Goal: Information Seeking & Learning: Learn about a topic

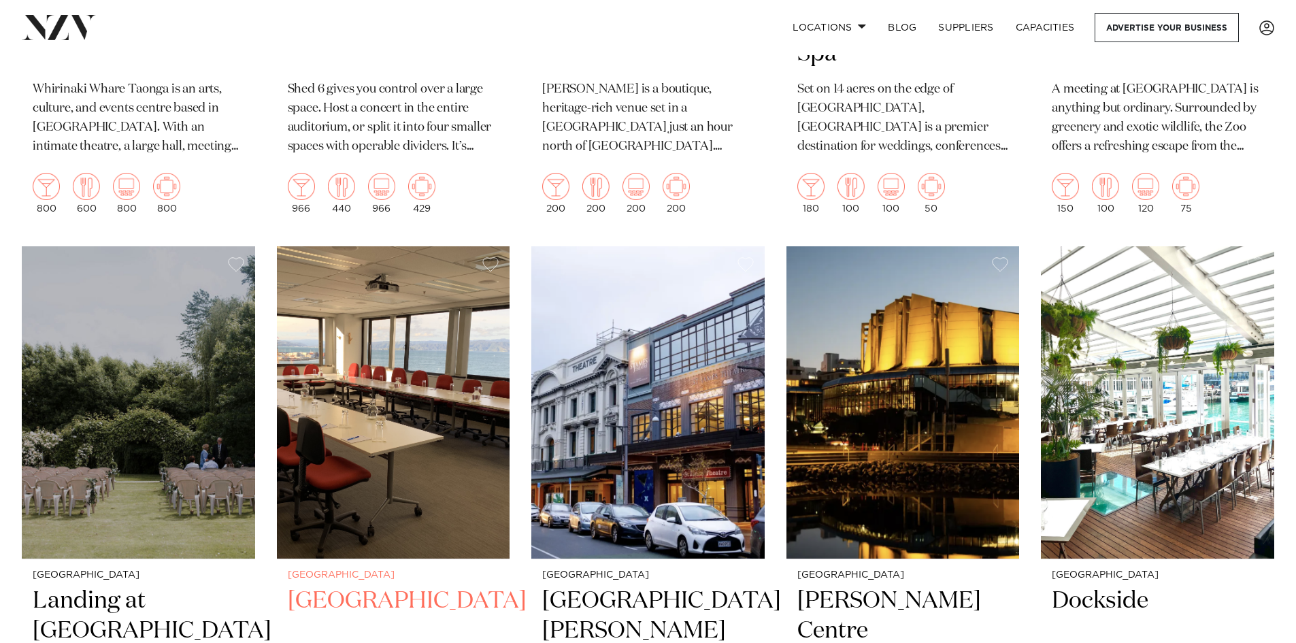
scroll to position [2790, 0]
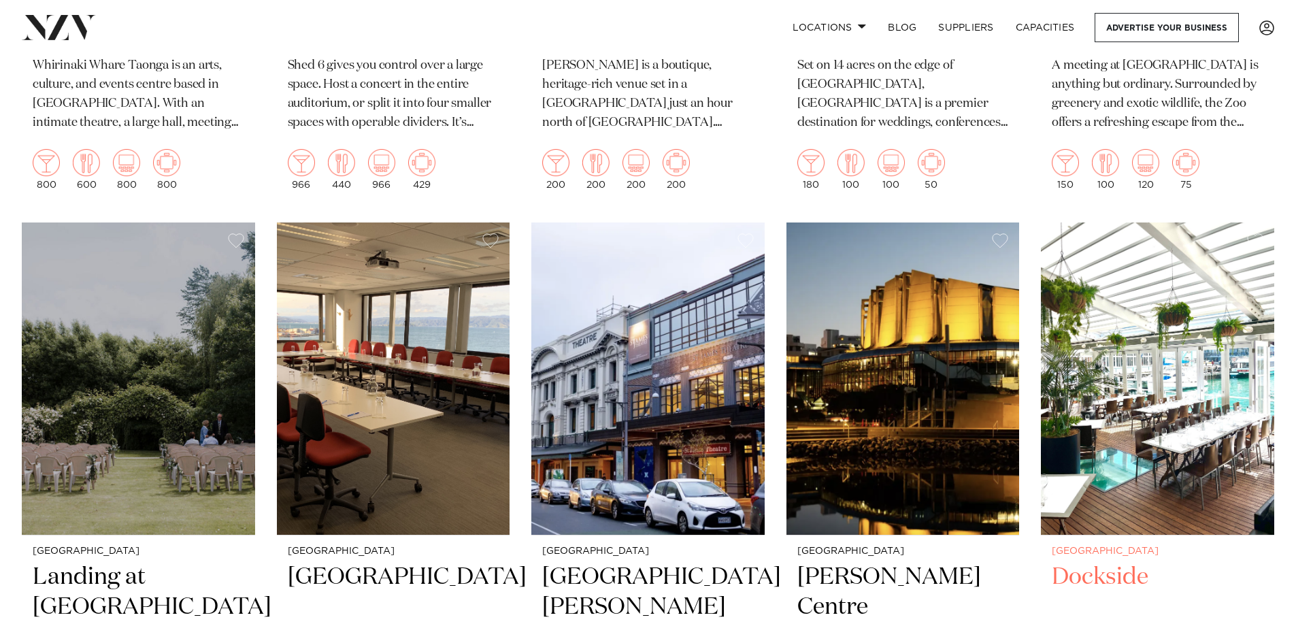
click at [1191, 395] on img at bounding box center [1157, 378] width 233 height 313
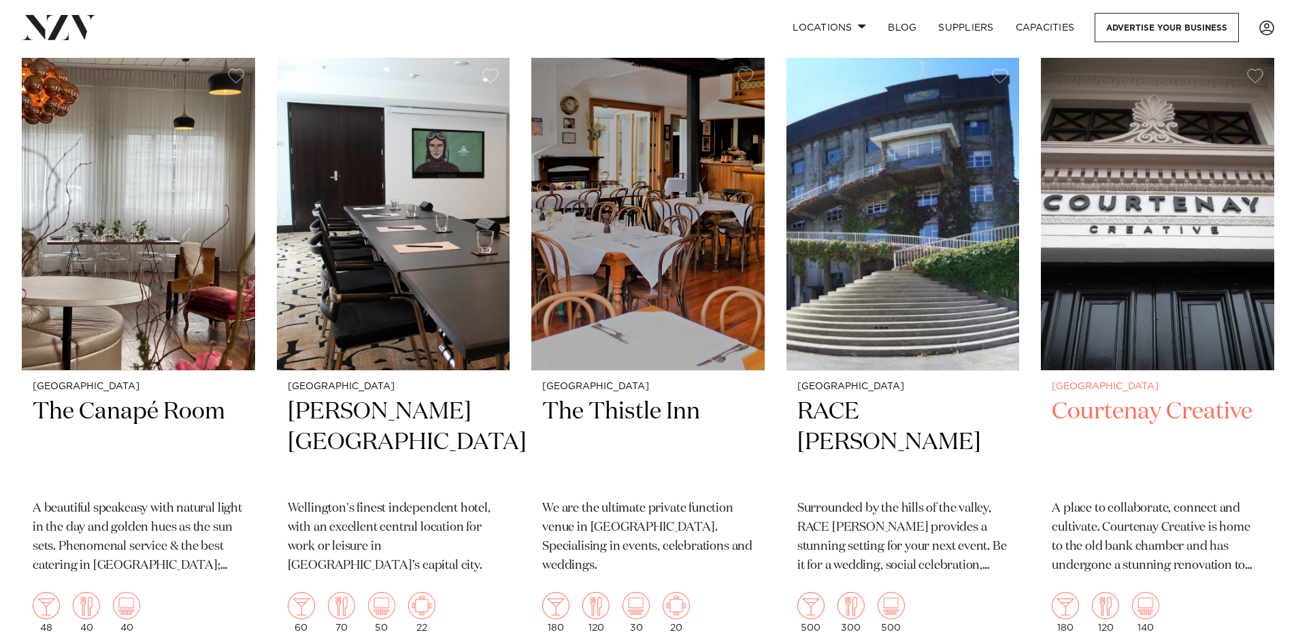
scroll to position [3595, 0]
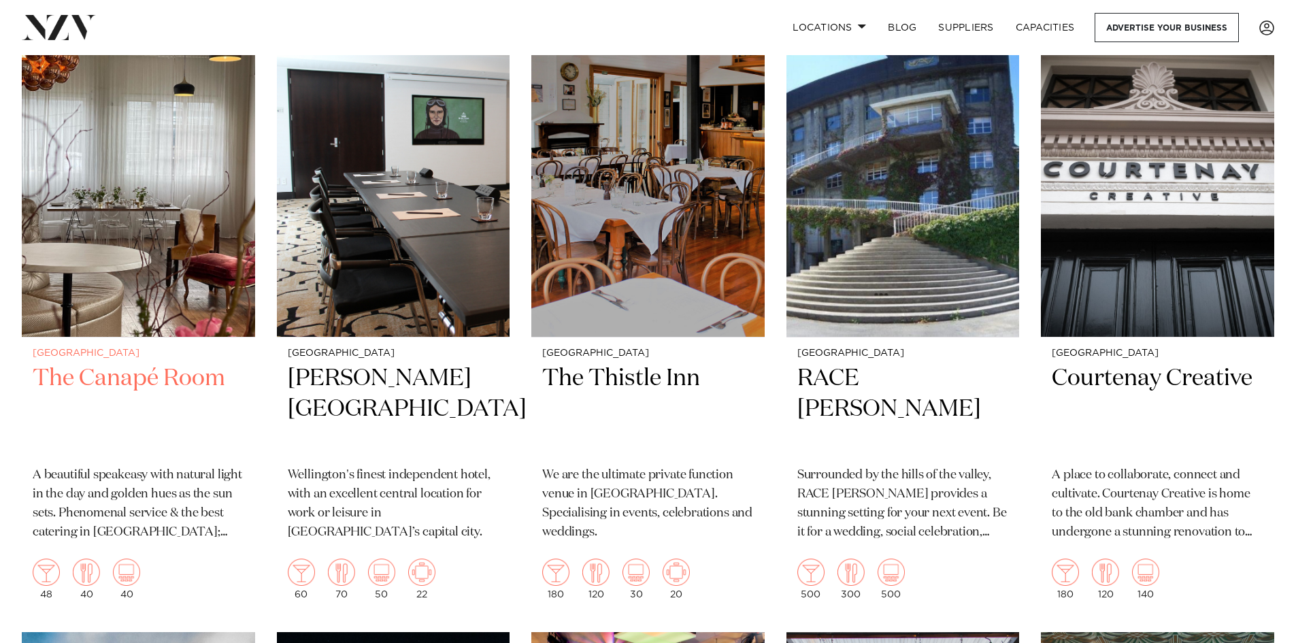
click at [122, 377] on h2 "The Canapé Room" at bounding box center [139, 409] width 212 height 92
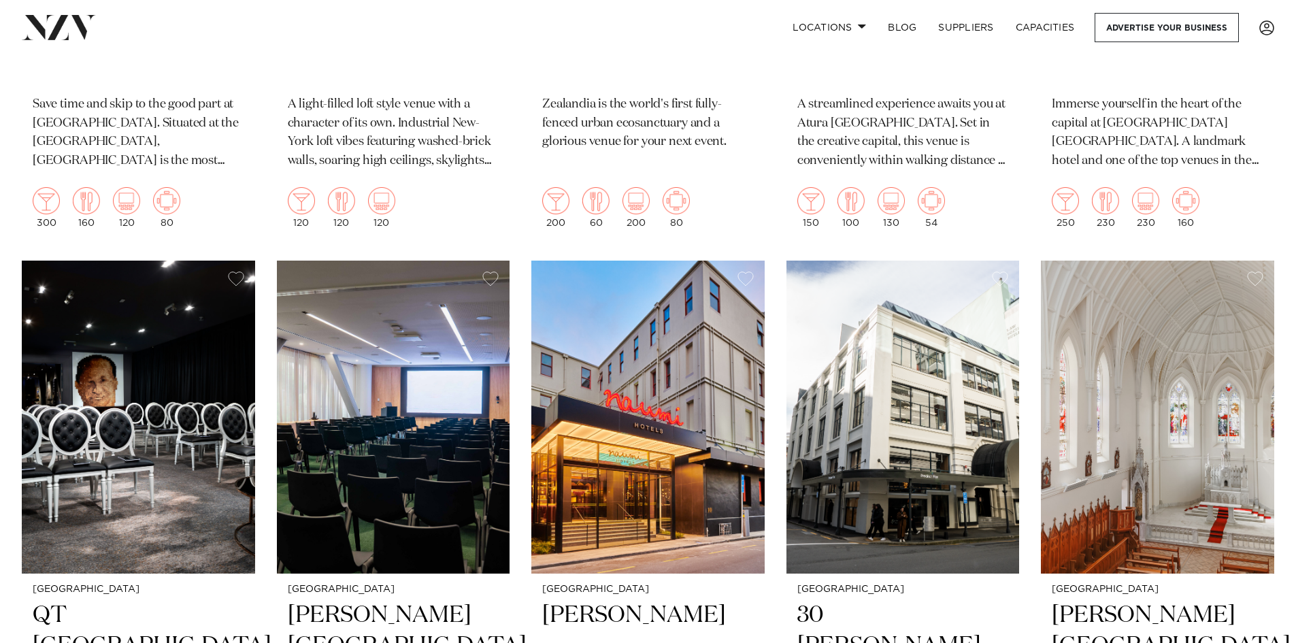
scroll to position [953, 0]
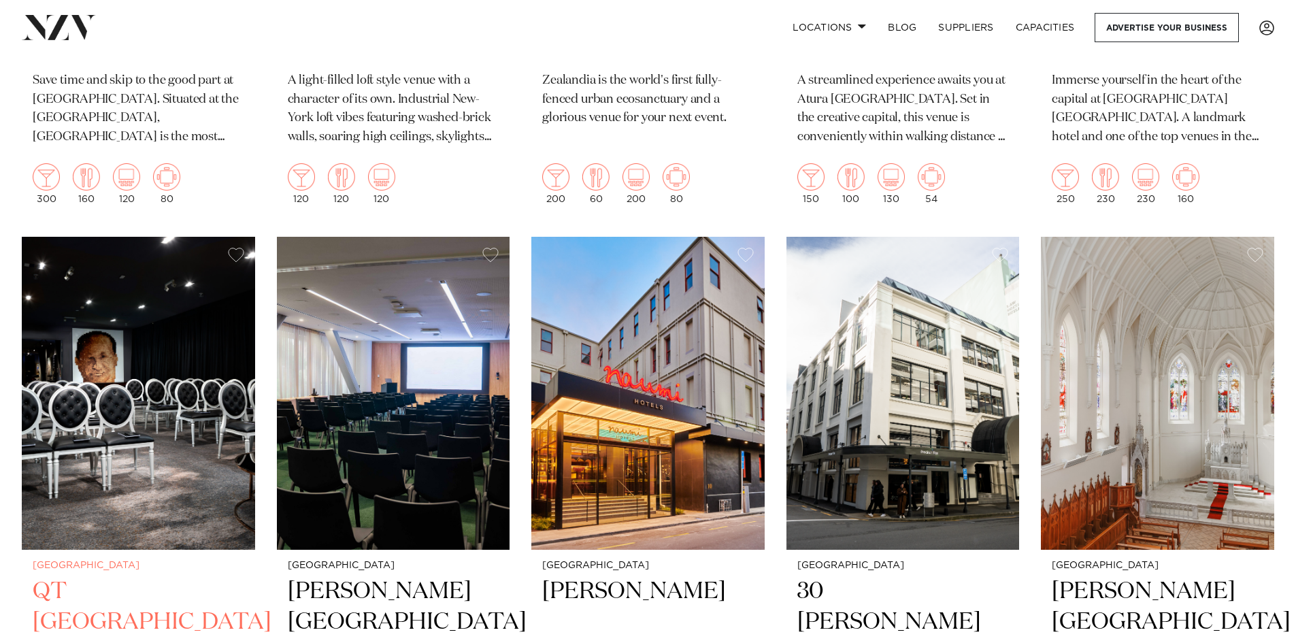
click at [93, 460] on img at bounding box center [138, 393] width 233 height 313
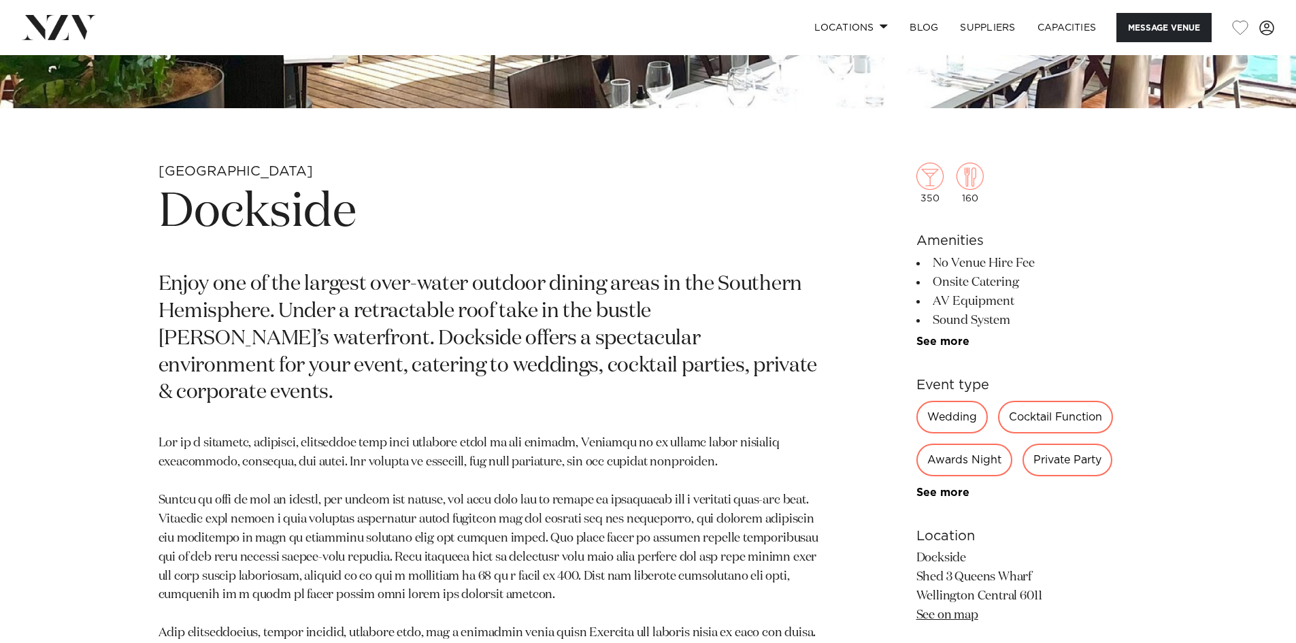
scroll to position [544, 0]
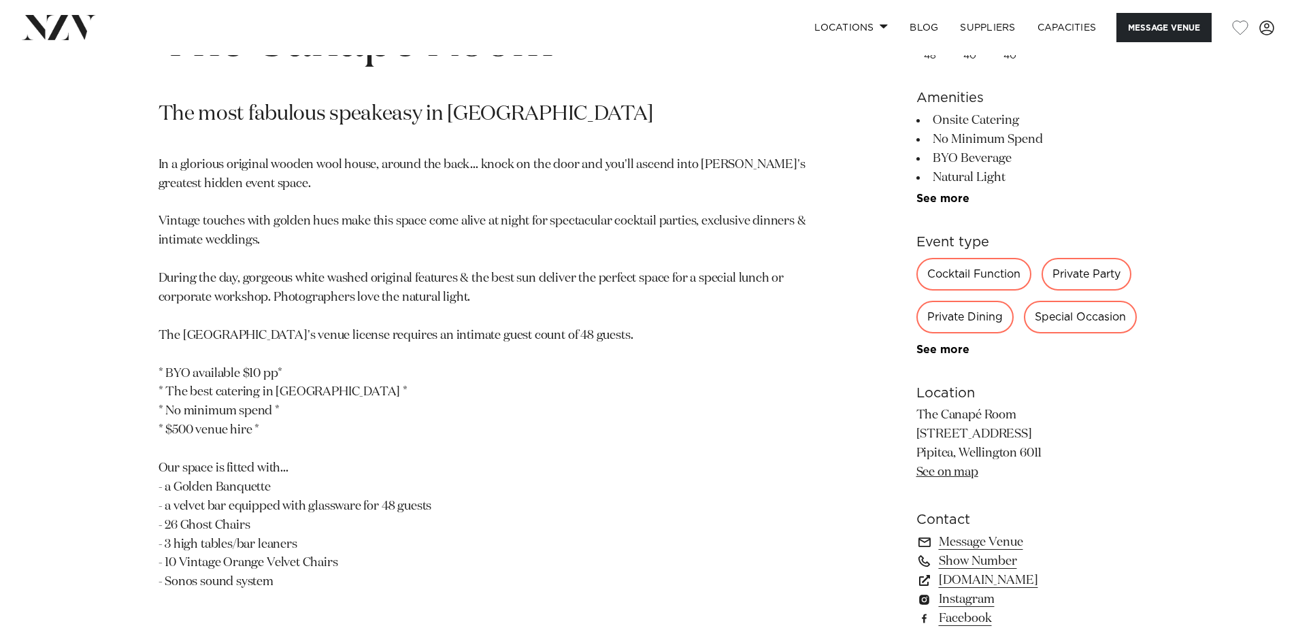
scroll to position [748, 0]
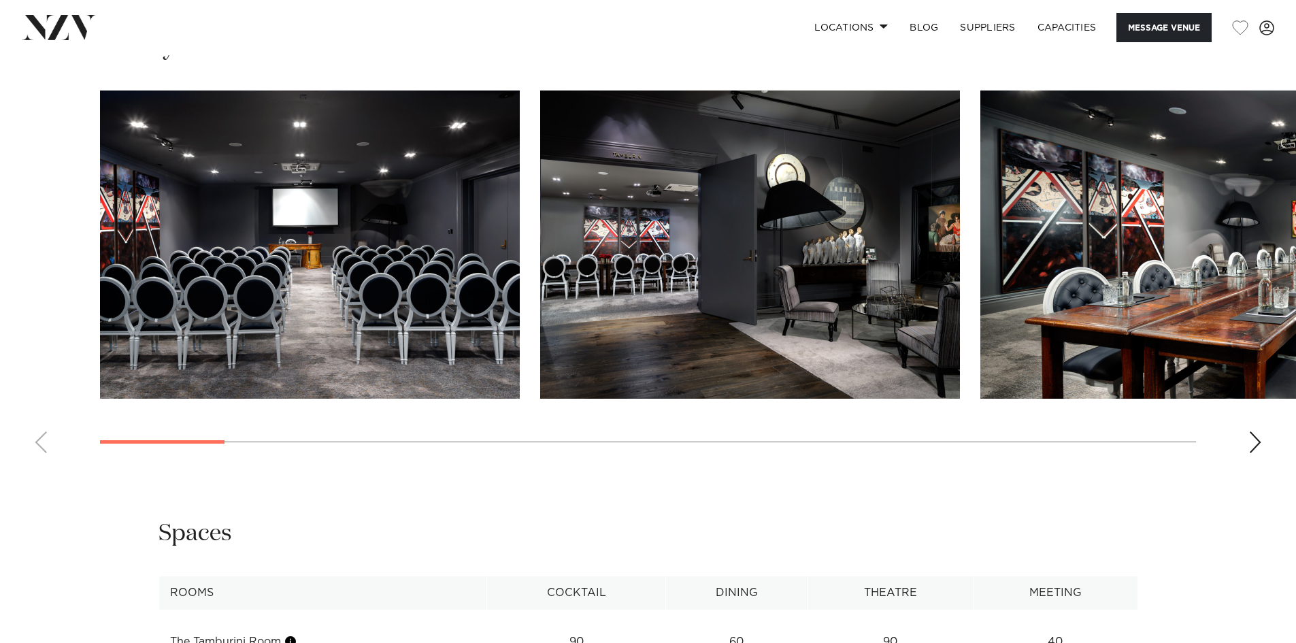
scroll to position [1701, 0]
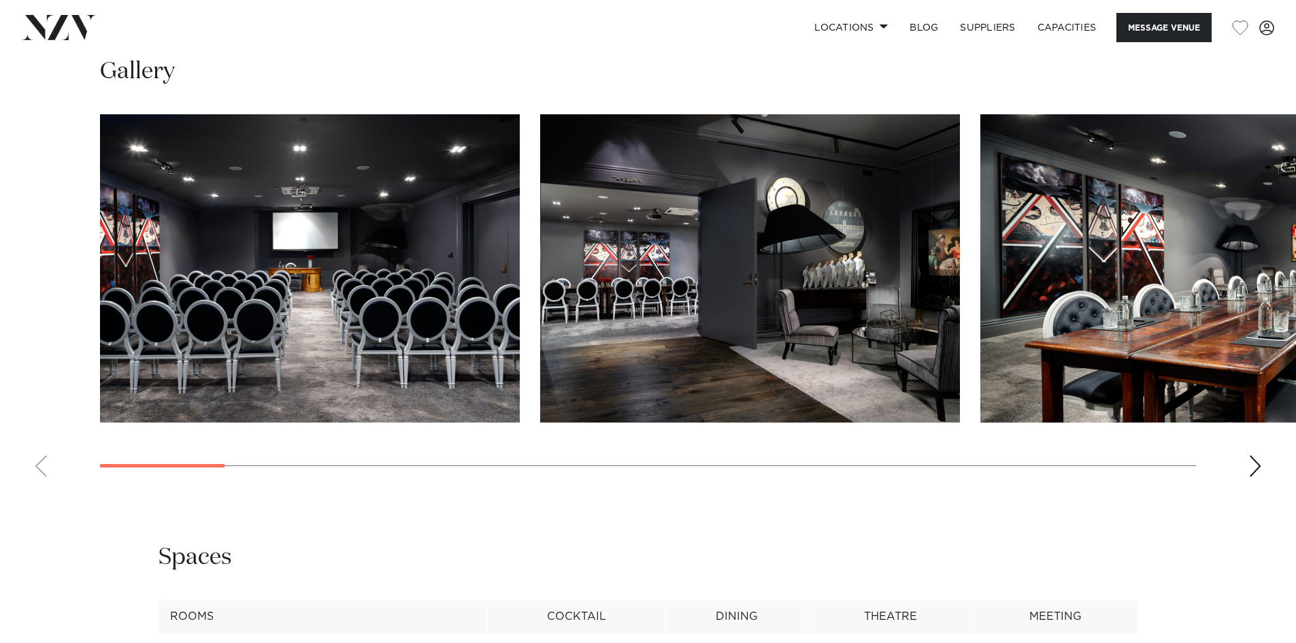
click at [1262, 249] on img "3 / 22" at bounding box center [1190, 268] width 420 height 308
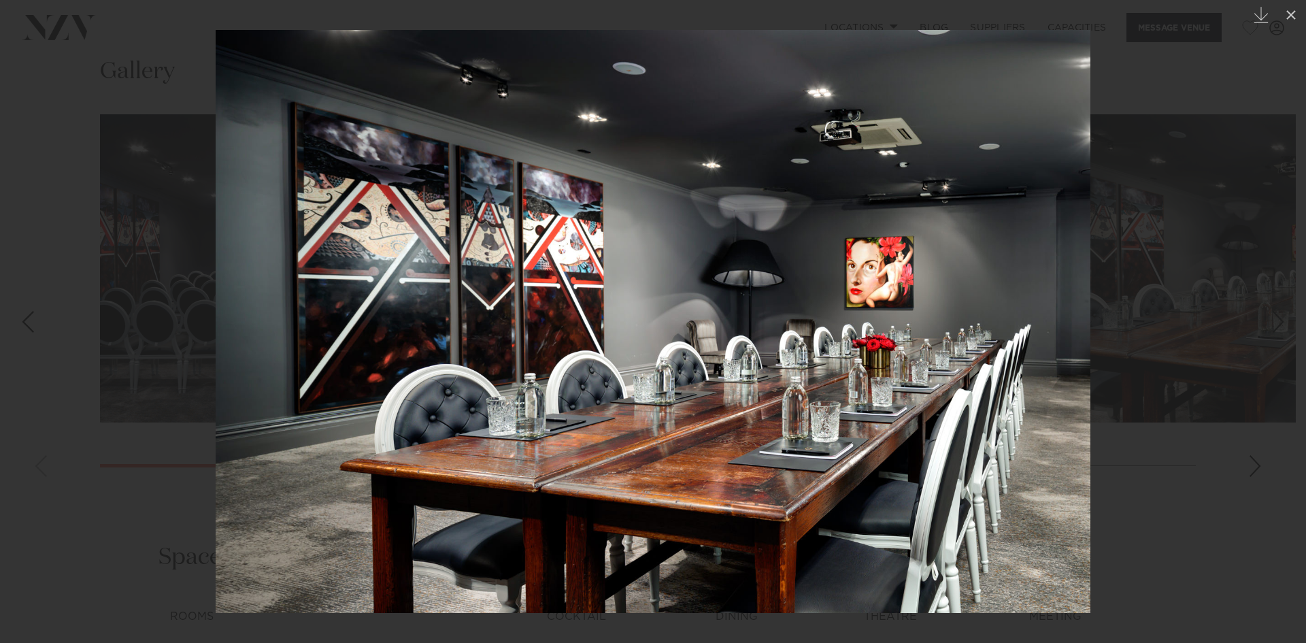
click at [1042, 325] on img at bounding box center [653, 321] width 875 height 583
click at [1248, 438] on div at bounding box center [653, 321] width 1306 height 643
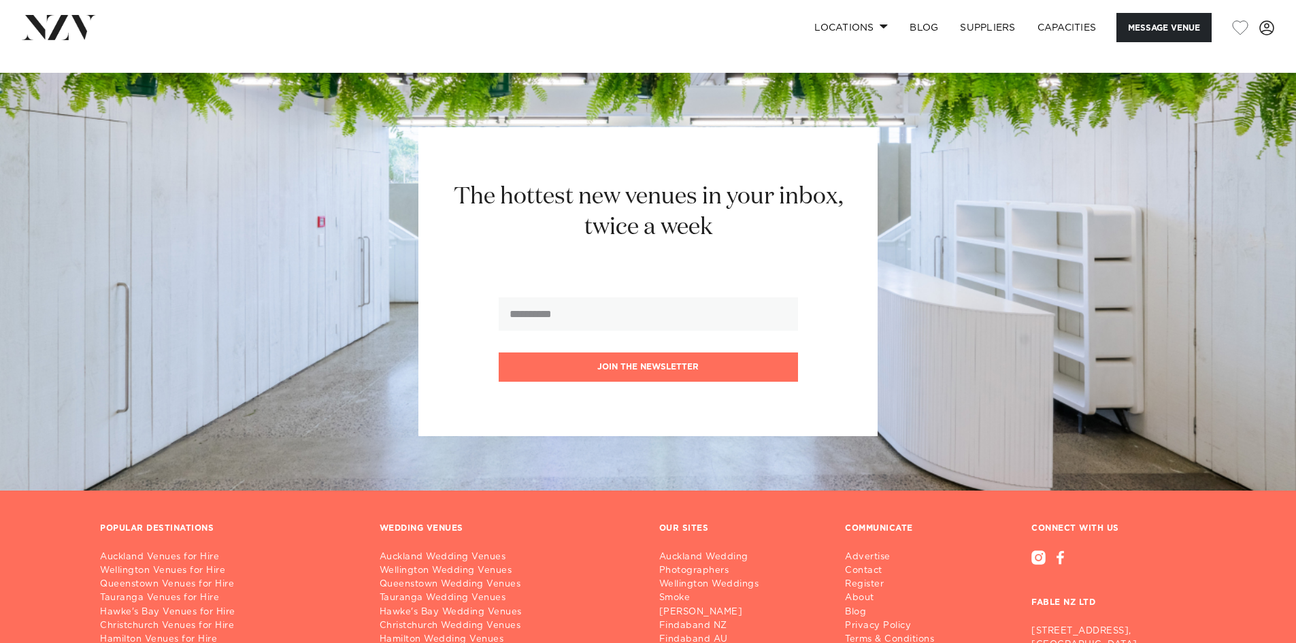
scroll to position [4014, 0]
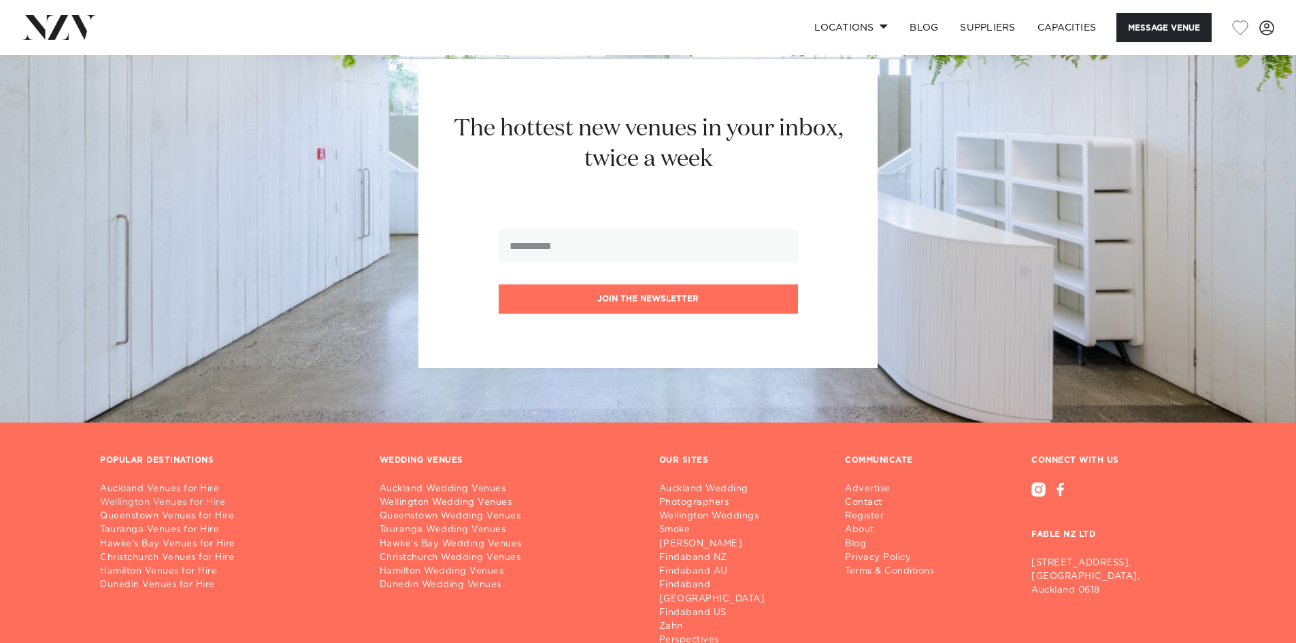
click at [188, 496] on link "Wellington Venues for Hire" at bounding box center [229, 503] width 258 height 14
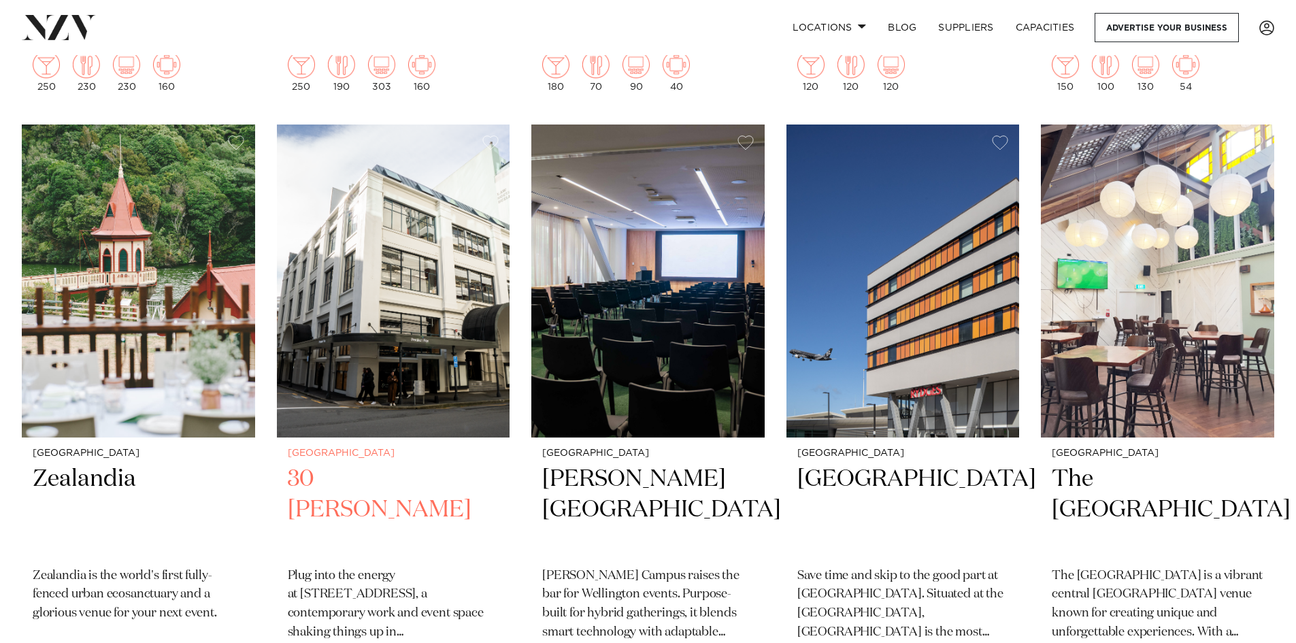
scroll to position [1089, 0]
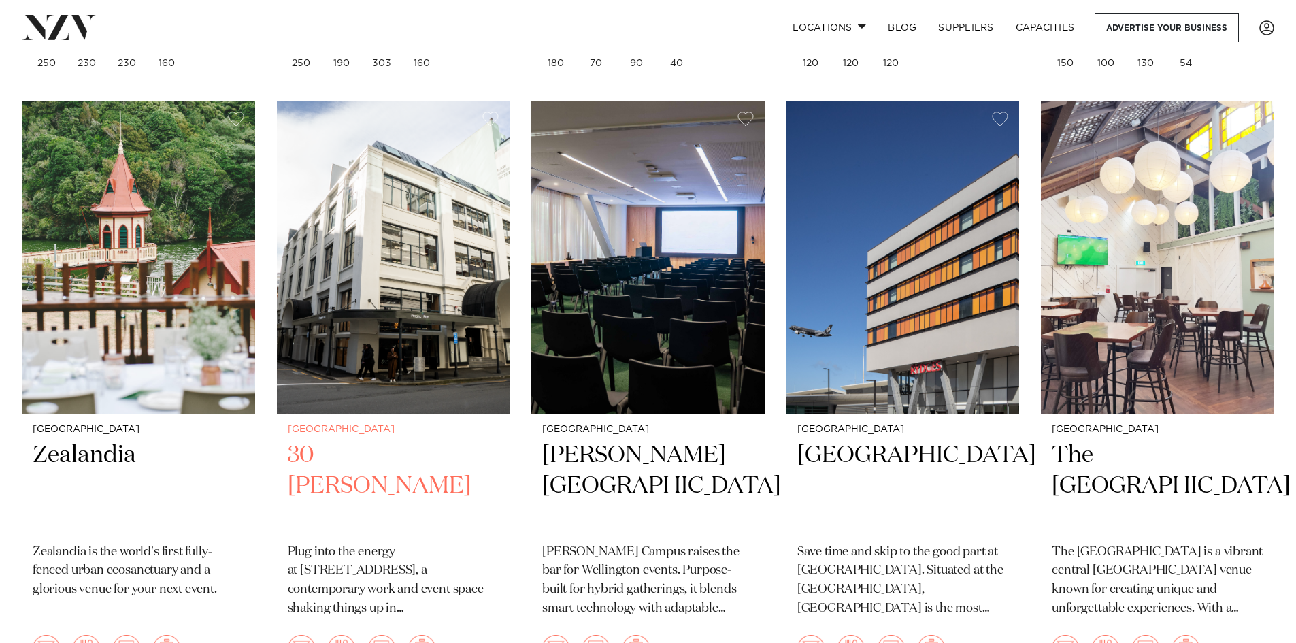
click at [362, 450] on h2 "30 [PERSON_NAME]" at bounding box center [394, 486] width 212 height 92
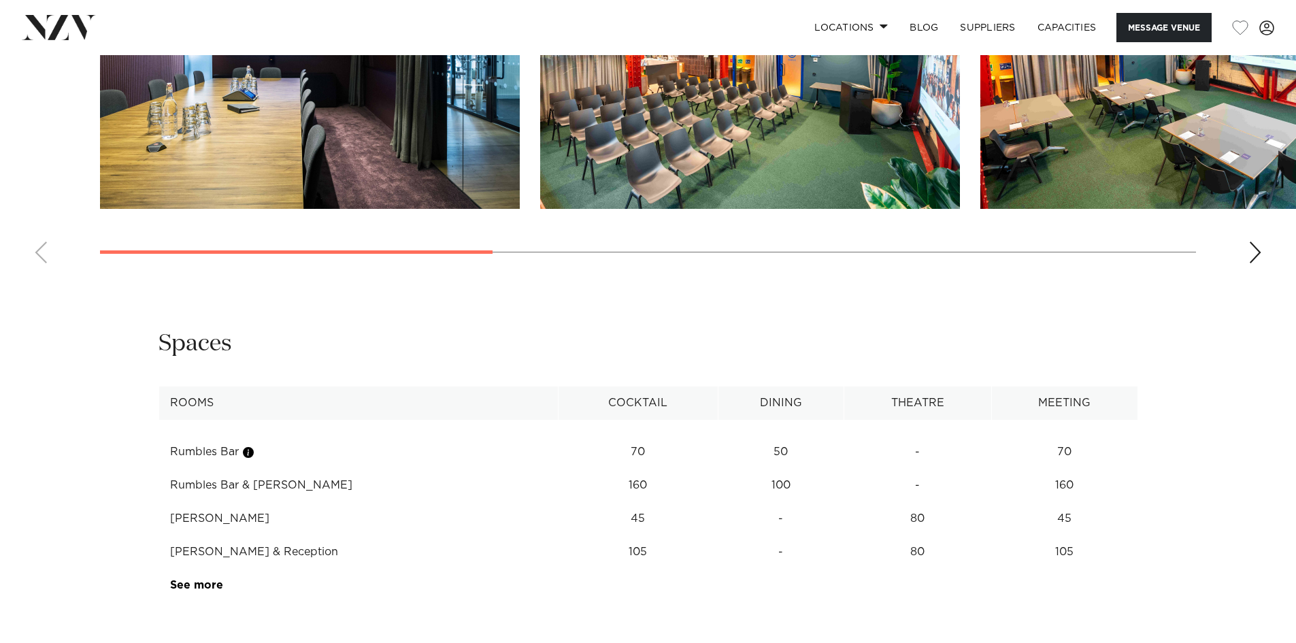
scroll to position [1633, 0]
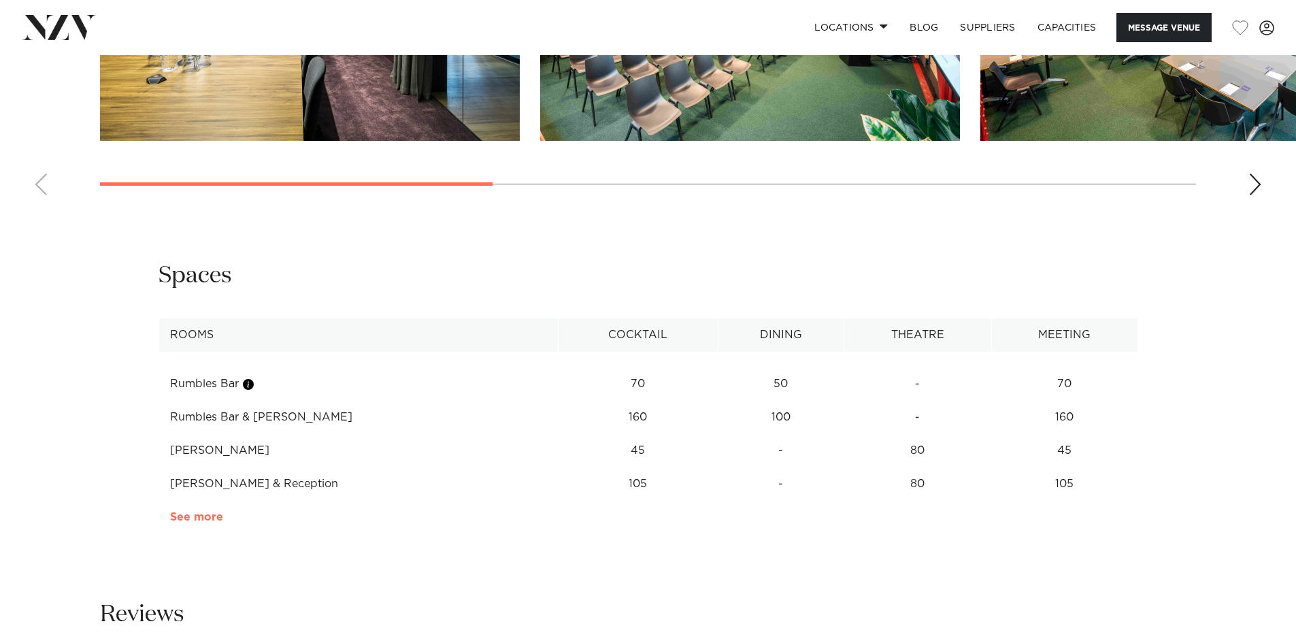
click at [211, 523] on link "See more" at bounding box center [223, 517] width 106 height 11
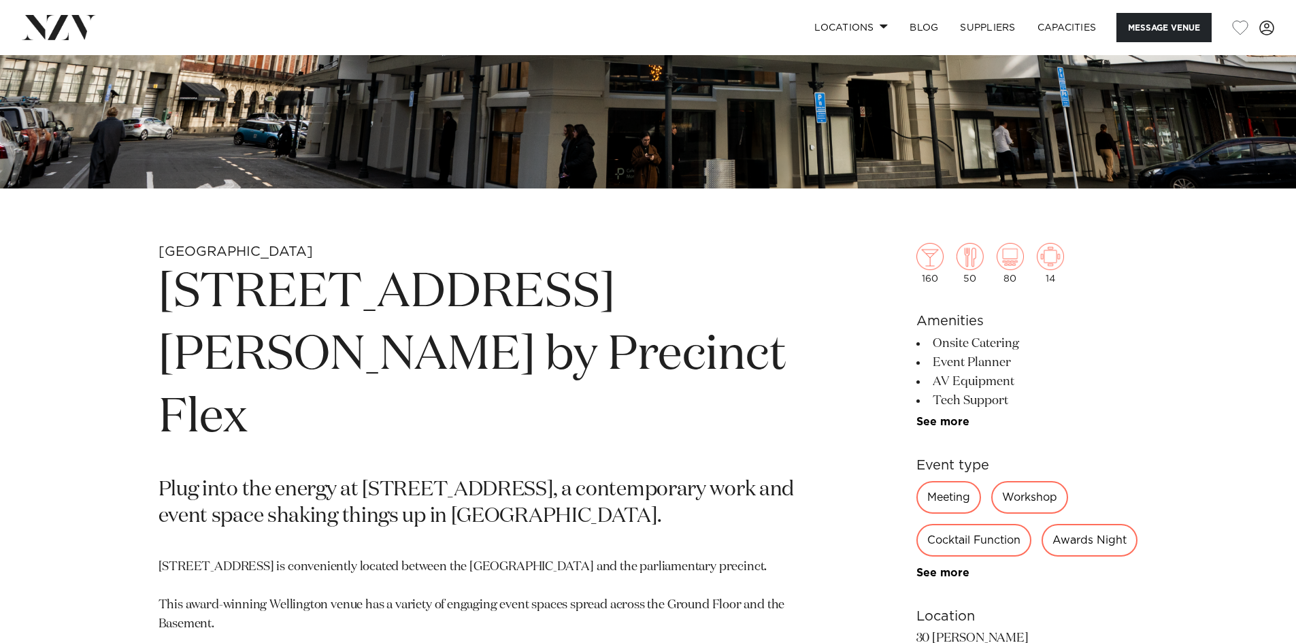
scroll to position [408, 0]
